Goal: Task Accomplishment & Management: Manage account settings

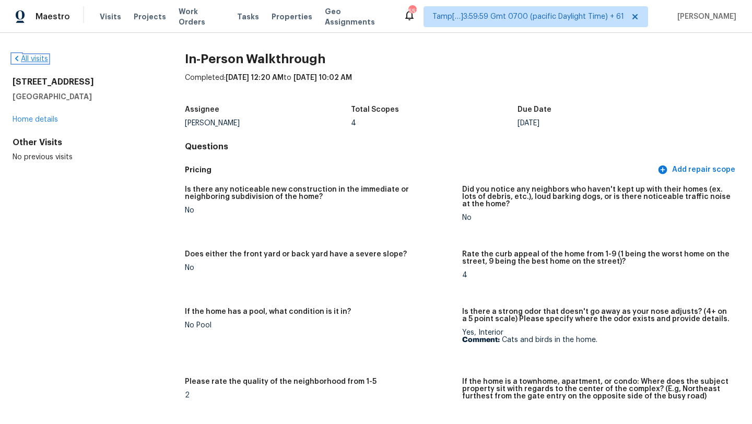
click at [31, 57] on link "All visits" at bounding box center [31, 58] width 36 height 7
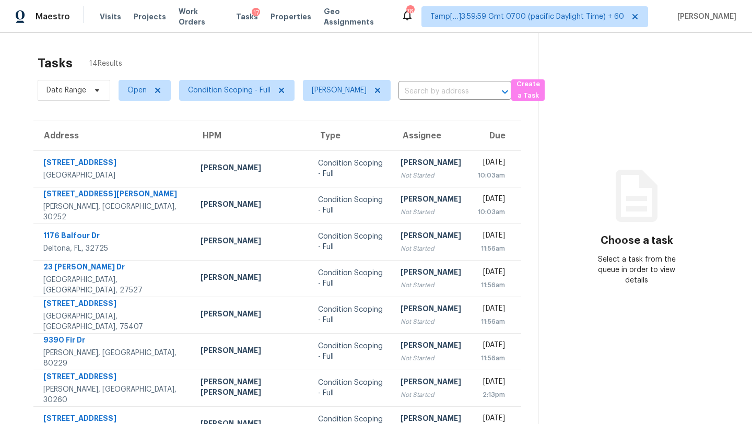
scroll to position [120, 0]
